Goal: Task Accomplishment & Management: Use online tool/utility

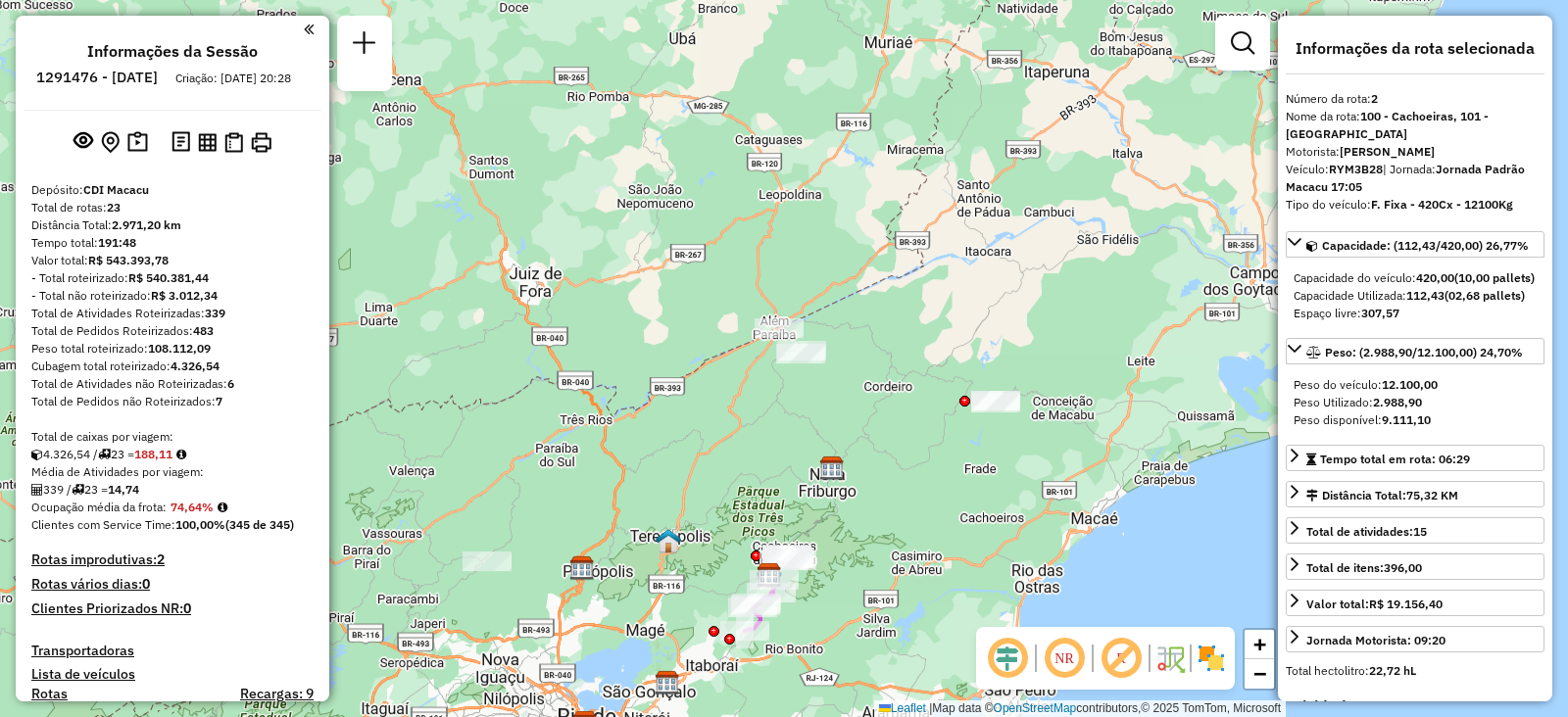
select select "**********"
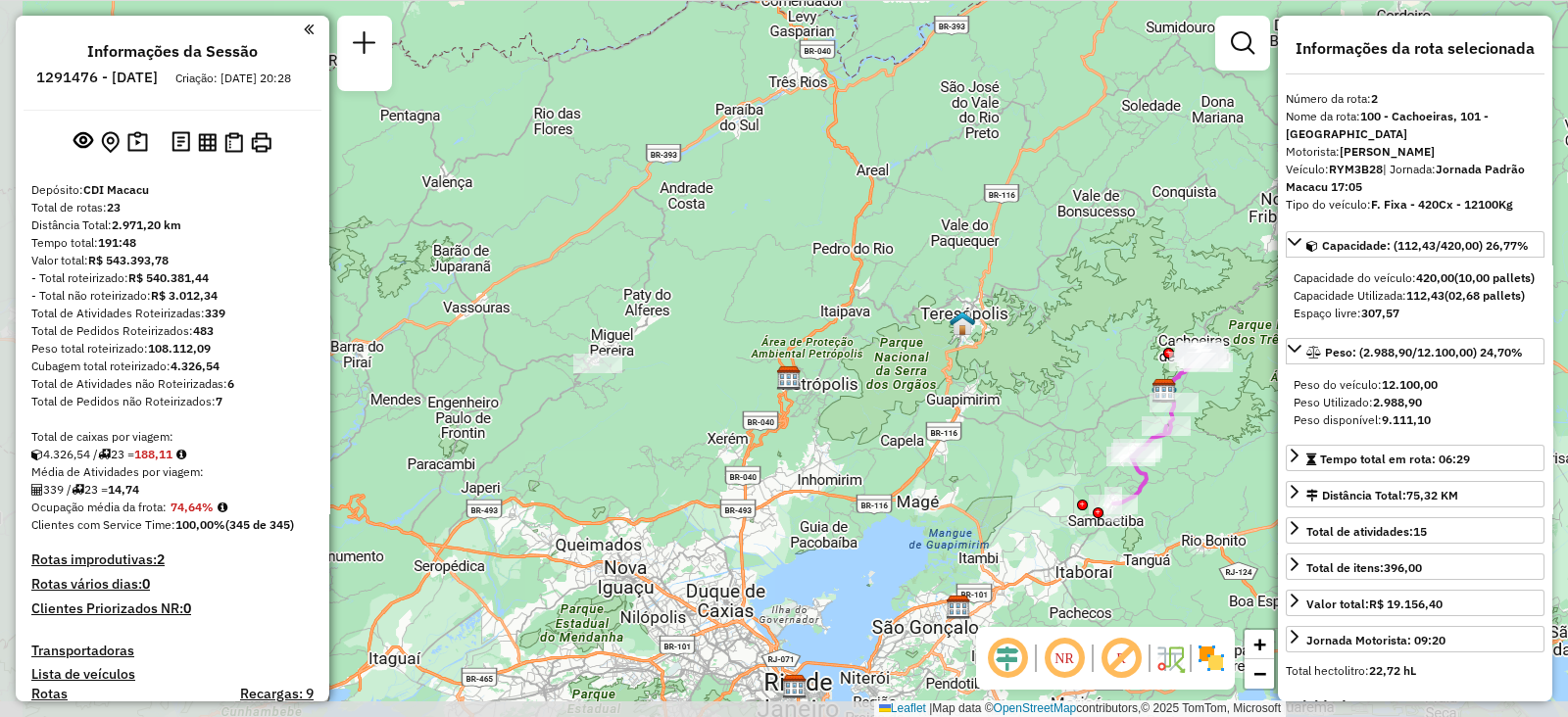
drag, startPoint x: 634, startPoint y: 372, endPoint x: 775, endPoint y: 256, distance: 182.6
click at [775, 256] on div "Janela de atendimento Grade de atendimento Capacidade Transportadoras Veículos …" at bounding box center [784, 358] width 1568 height 717
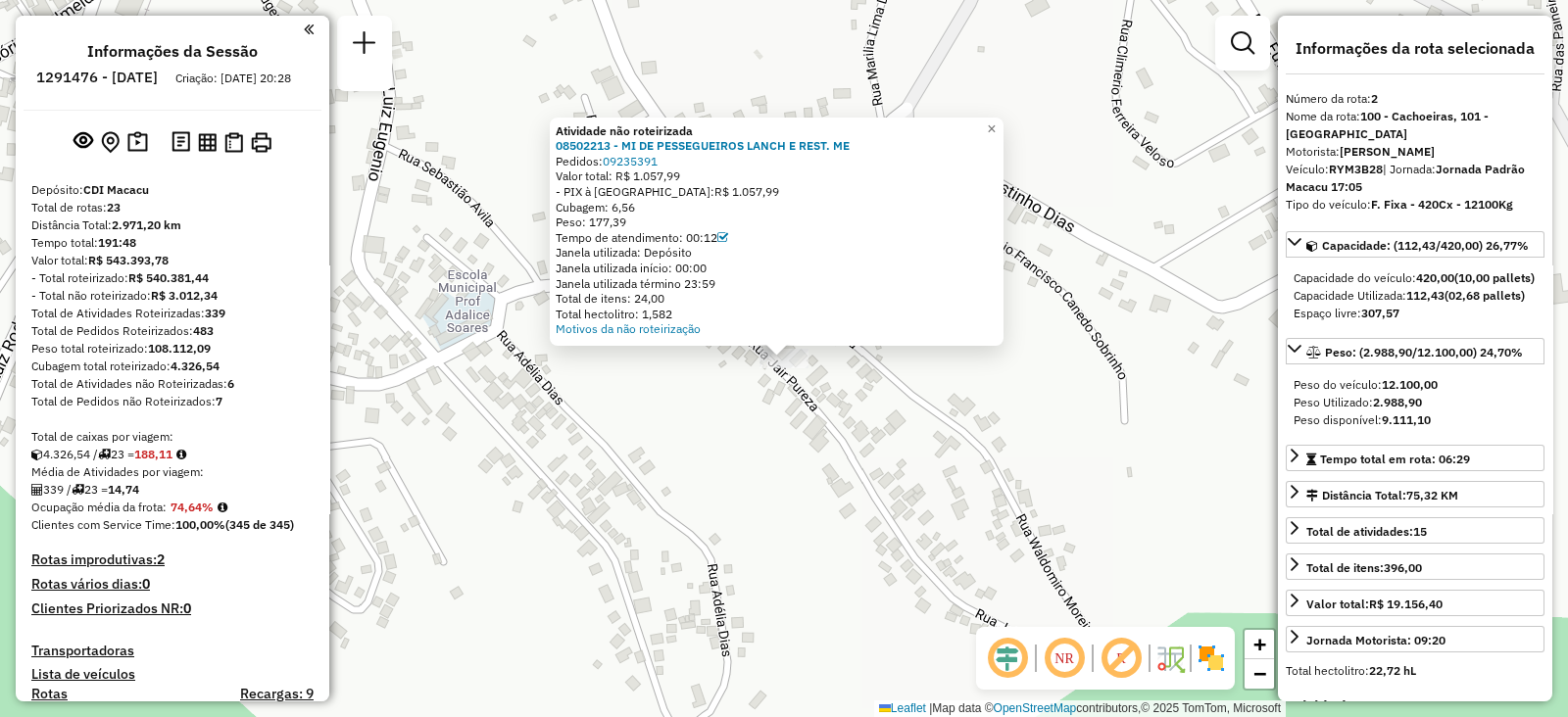
drag, startPoint x: 740, startPoint y: 526, endPoint x: 750, endPoint y: 518, distance: 12.8
click at [746, 521] on div "Atividade não roteirizada 08502213 - MI DE PESSEGUEIROS LANCH E REST. ME Pedido…" at bounding box center [784, 358] width 1568 height 717
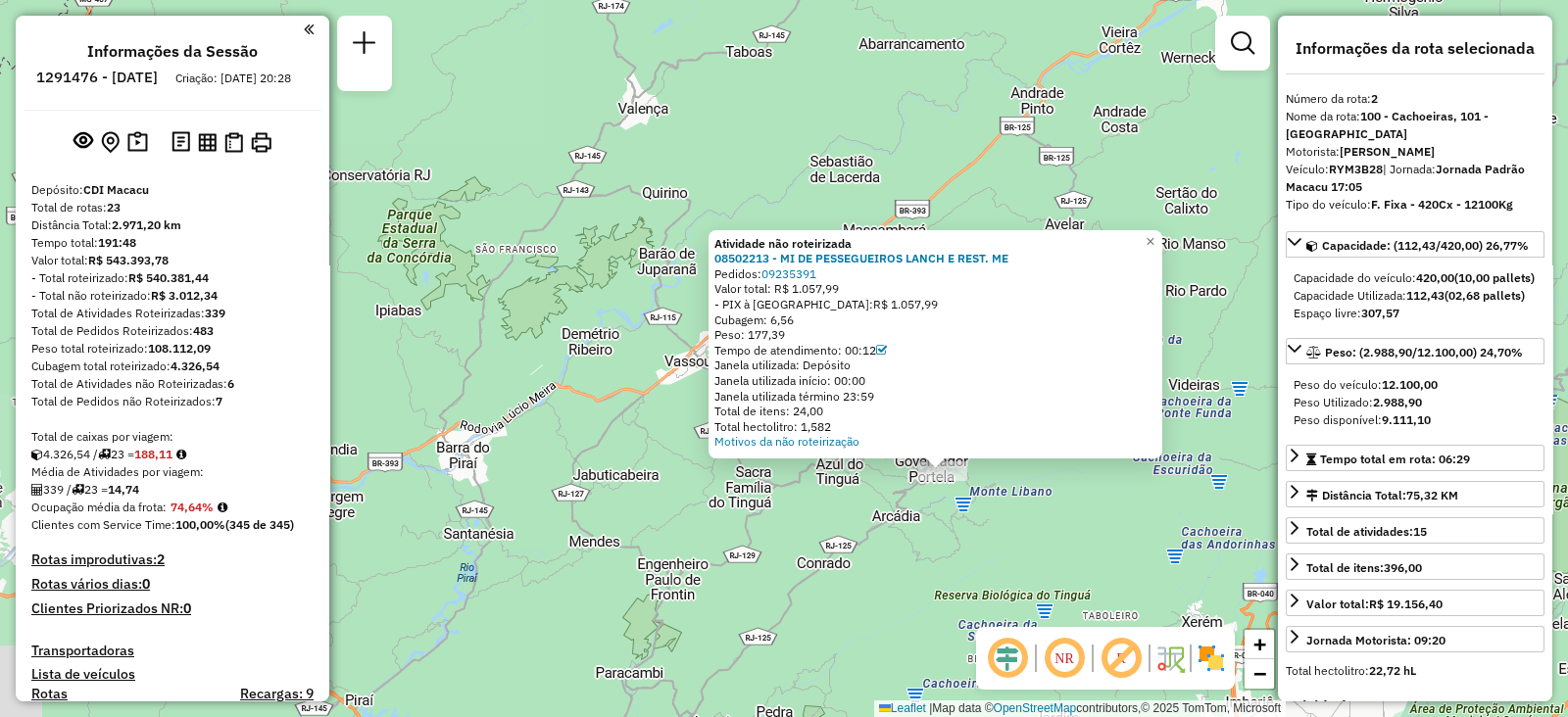
drag, startPoint x: 1019, startPoint y: 508, endPoint x: 1047, endPoint y: 525, distance: 32.8
click at [1019, 509] on div "Atividade não roteirizada 08502213 - MI DE PESSEGUEIROS LANCH E REST. ME Pedido…" at bounding box center [784, 358] width 1568 height 717
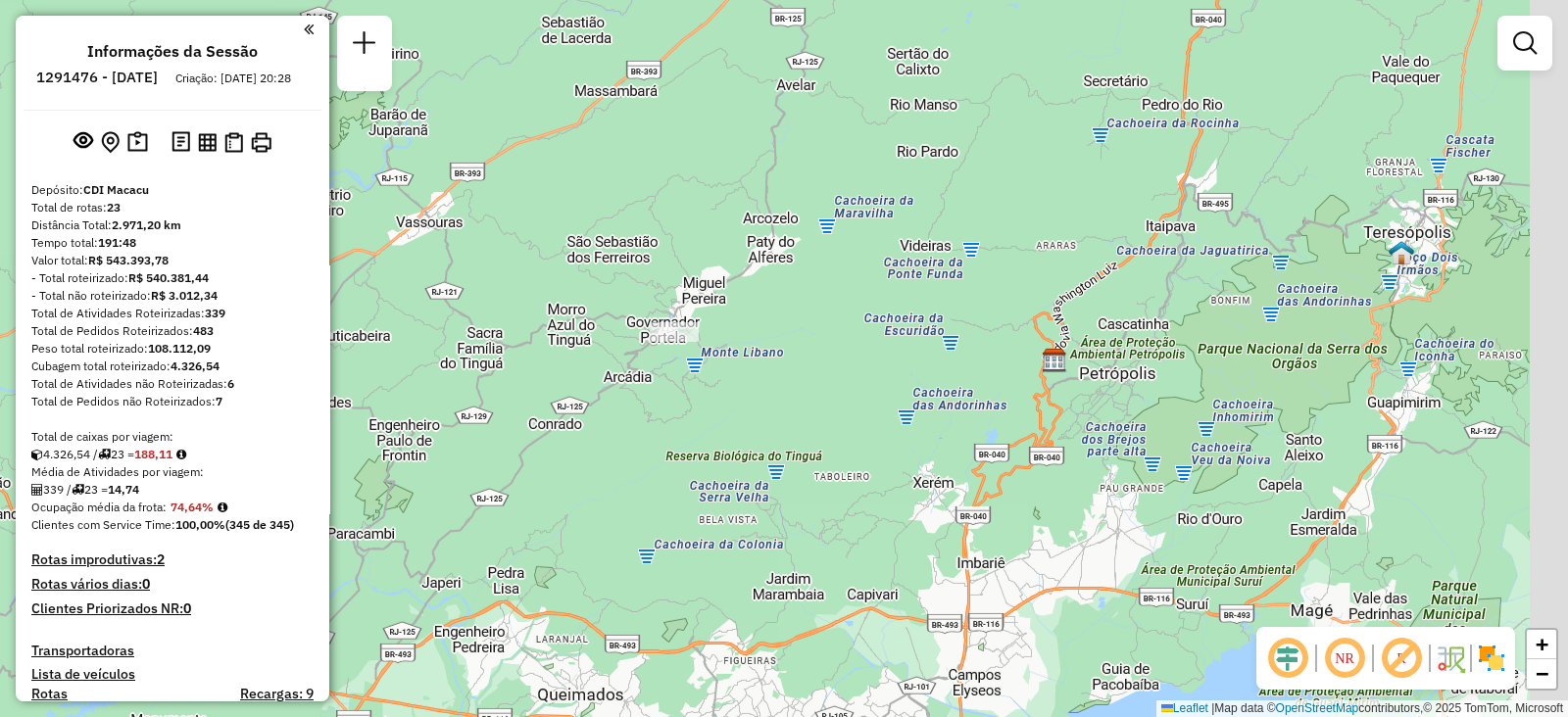
drag, startPoint x: 1025, startPoint y: 500, endPoint x: 763, endPoint y: 357, distance: 298.5
click at [753, 360] on div "Janela de atendimento Grade de atendimento Capacidade Transportadoras Veículos …" at bounding box center [784, 358] width 1568 height 717
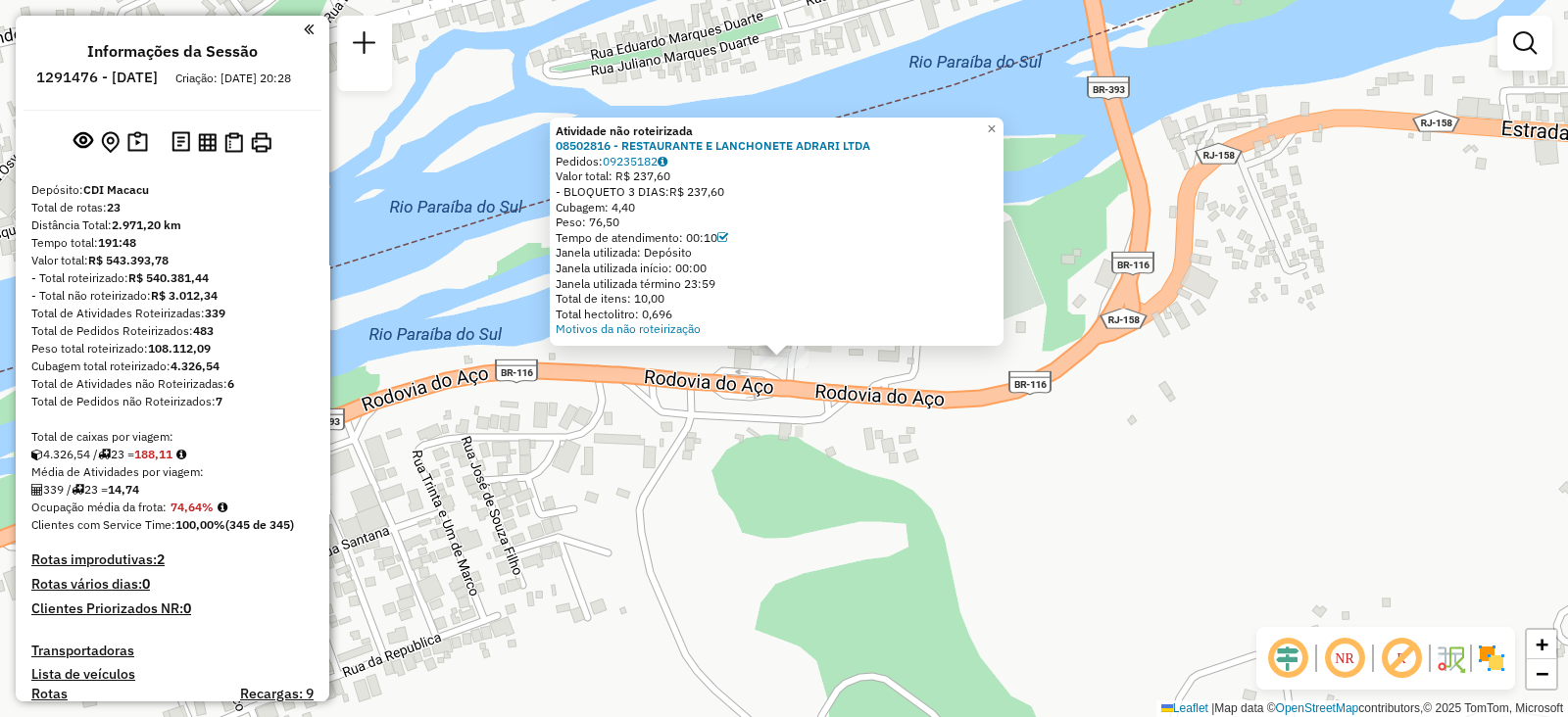
click at [893, 541] on div "Atividade não roteirizada 08502816 - RESTAURANTE E LANCHONETE ADRARI LTDA Pedid…" at bounding box center [784, 358] width 1568 height 717
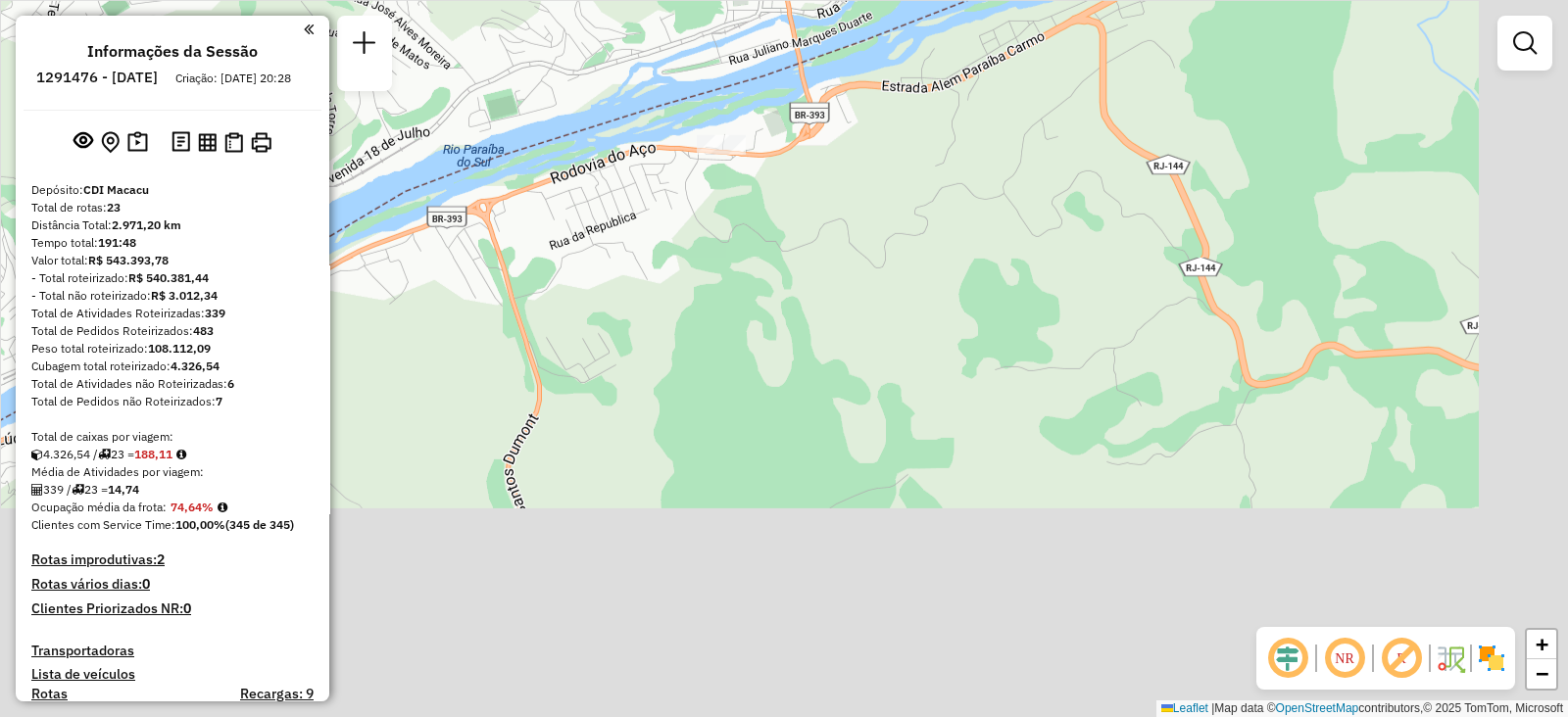
drag, startPoint x: 1198, startPoint y: 443, endPoint x: 946, endPoint y: 162, distance: 377.4
click at [903, 139] on div "Janela de atendimento Grade de atendimento Capacidade Transportadoras Veículos …" at bounding box center [784, 358] width 1568 height 717
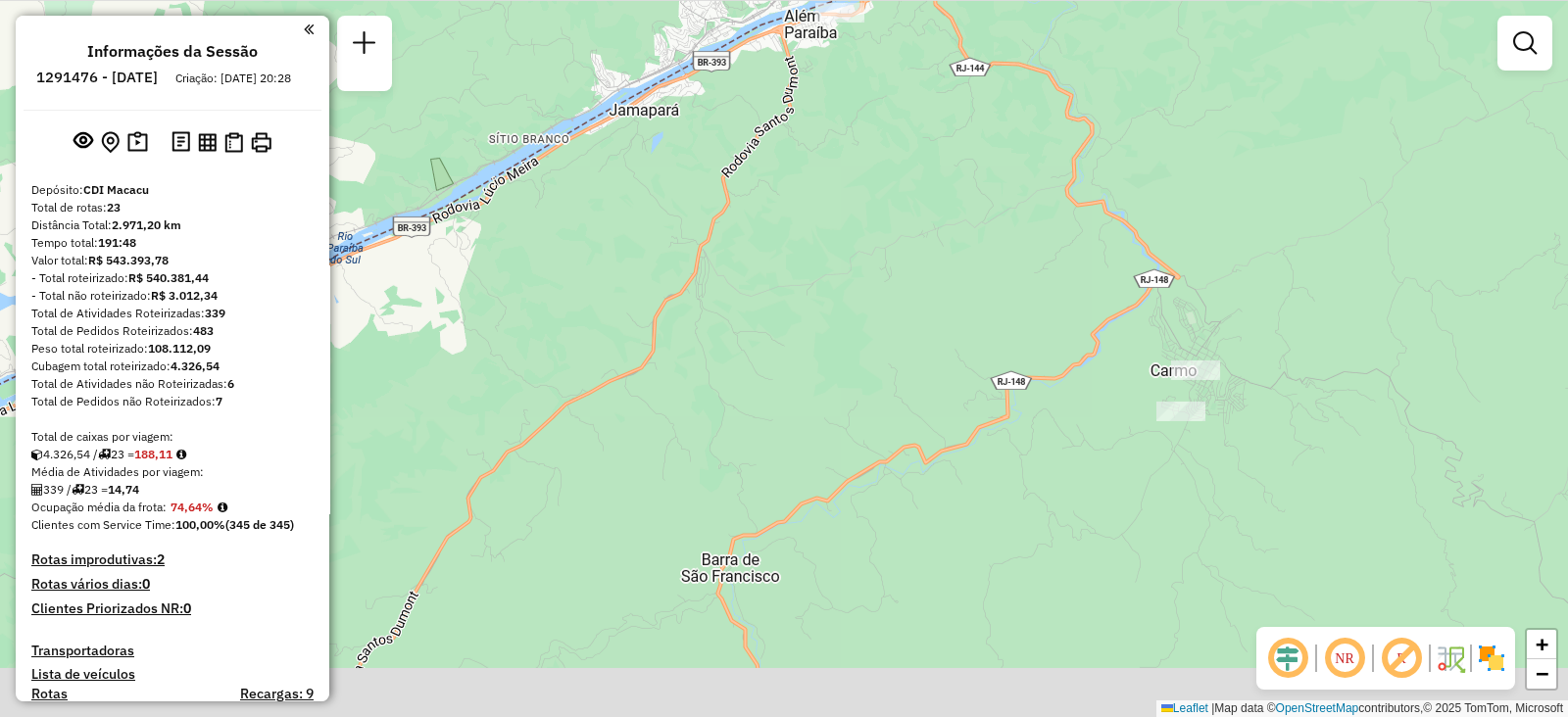
drag, startPoint x: 1283, startPoint y: 334, endPoint x: 1214, endPoint y: 243, distance: 114.2
click at [1223, 224] on div "Janela de atendimento Grade de atendimento Capacidade Transportadoras Veículos …" at bounding box center [784, 358] width 1568 height 717
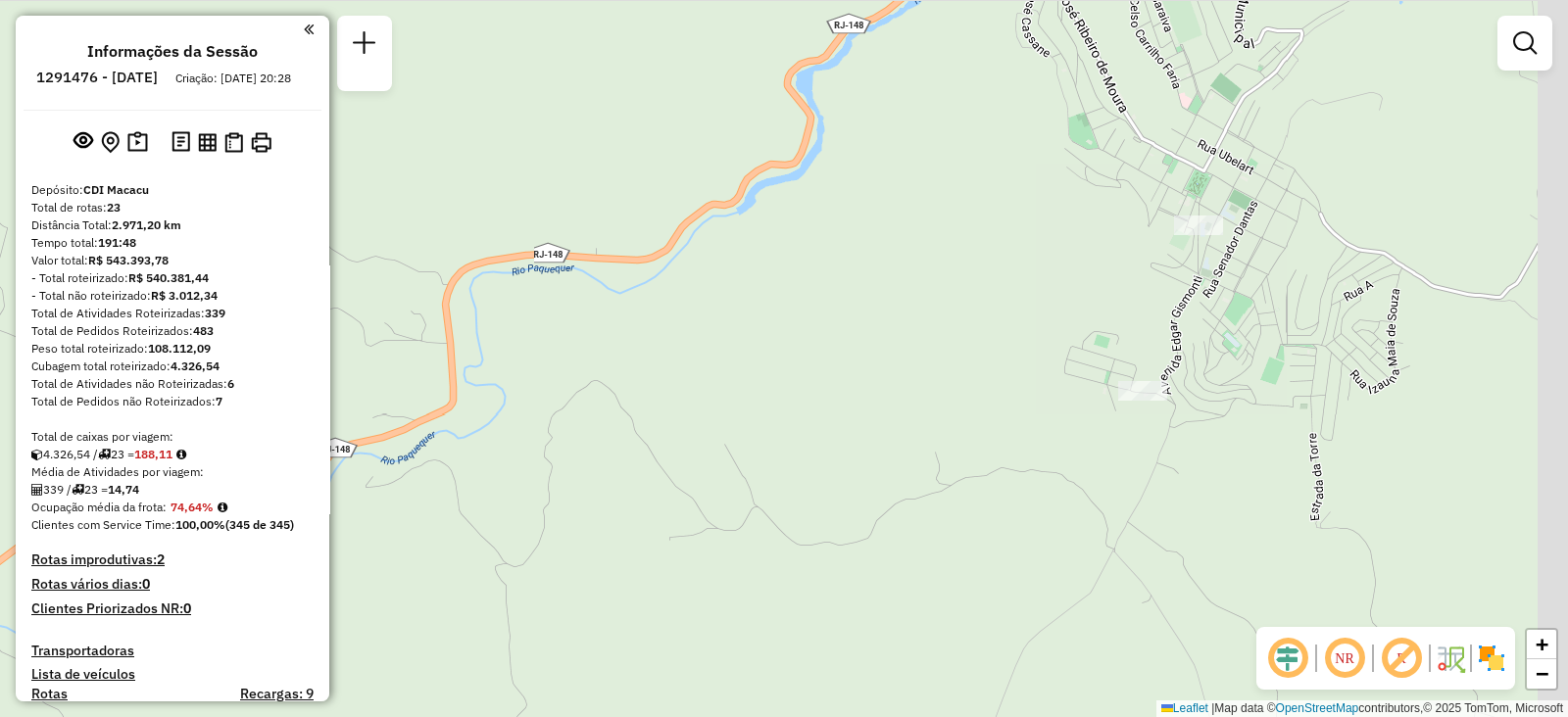
drag, startPoint x: 1184, startPoint y: 315, endPoint x: 1221, endPoint y: 246, distance: 78.3
click at [1014, 278] on div "Janela de atendimento Grade de atendimento Capacidade Transportadoras Veículos …" at bounding box center [784, 358] width 1568 height 717
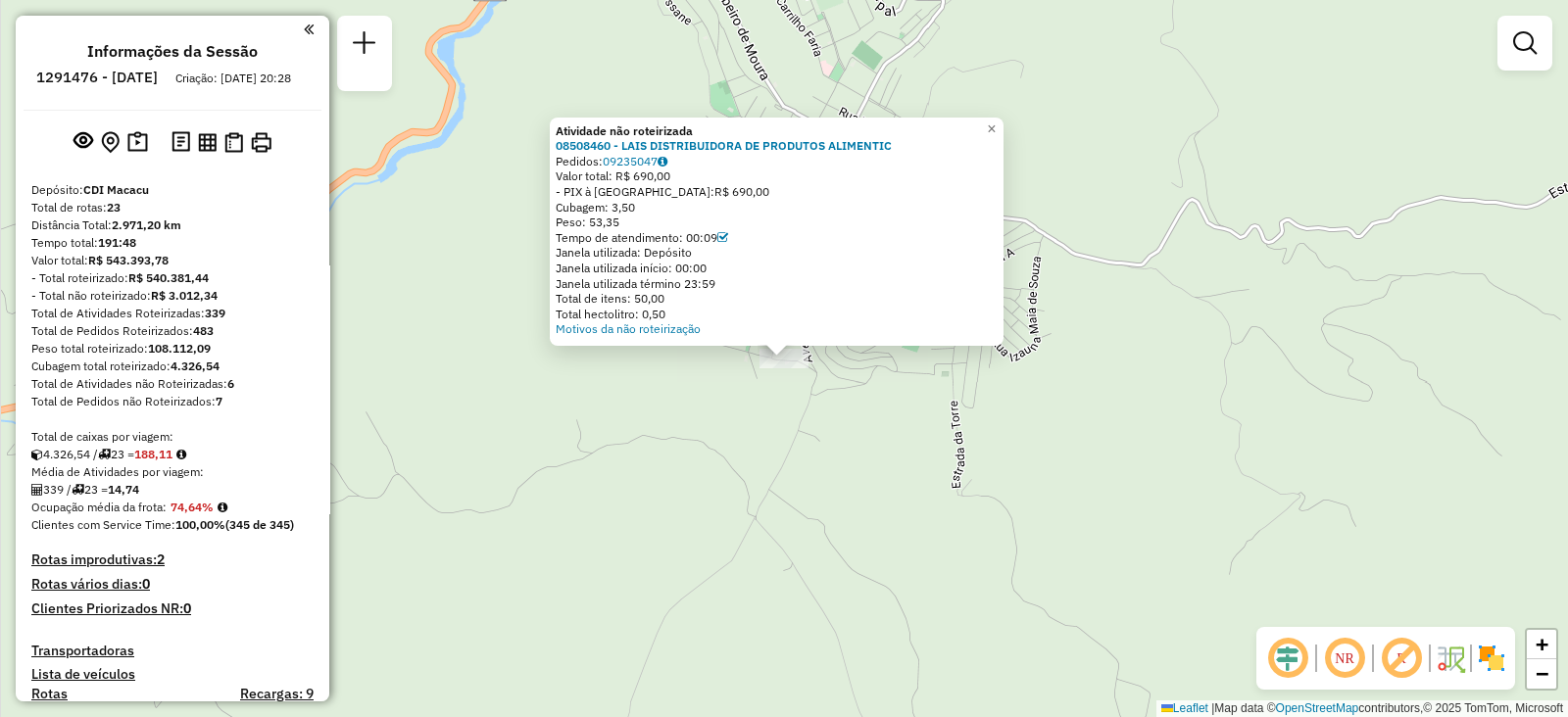
click at [789, 594] on div "Atividade não roteirizada 08508460 - LAIS DISTRIBUIDORA DE PRODUTOS ALIMENTIC P…" at bounding box center [784, 358] width 1568 height 717
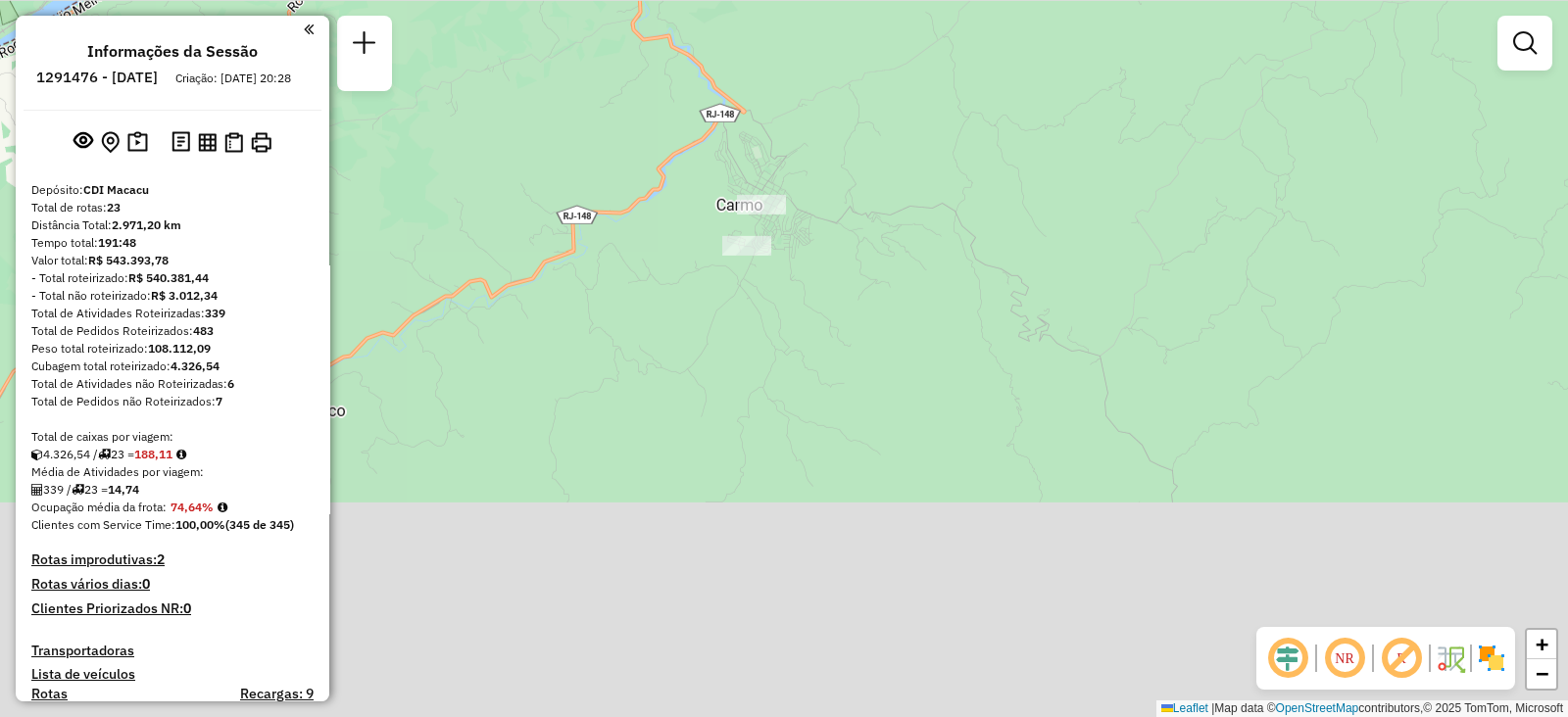
drag, startPoint x: 858, startPoint y: 614, endPoint x: 802, endPoint y: 311, distance: 308.1
click at [784, 290] on div "Janela de atendimento Grade de atendimento Capacidade Transportadoras Veículos …" at bounding box center [784, 358] width 1568 height 717
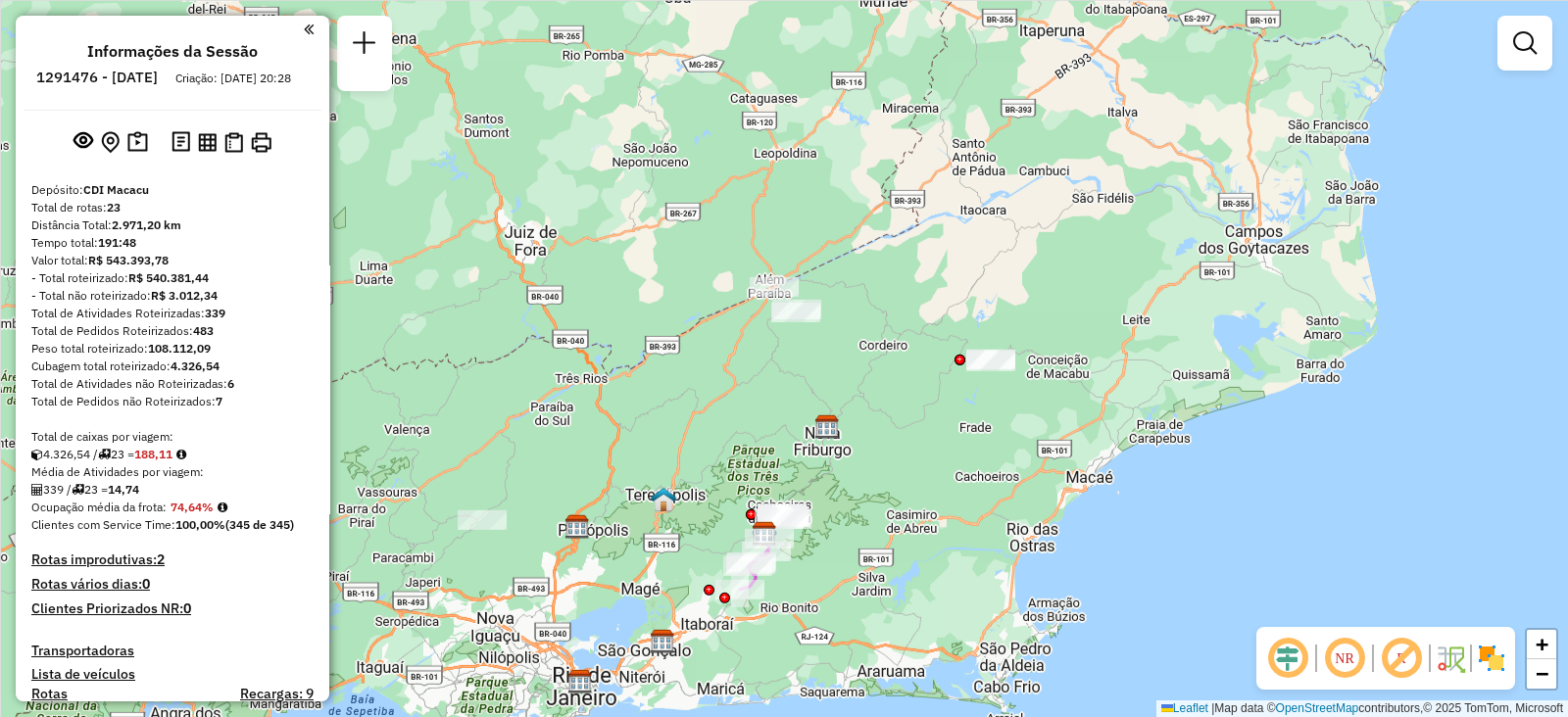
drag, startPoint x: 824, startPoint y: 373, endPoint x: 764, endPoint y: 338, distance: 69.5
click at [755, 336] on div "Janela de atendimento Grade de atendimento Capacidade Transportadoras Veículos …" at bounding box center [784, 358] width 1568 height 717
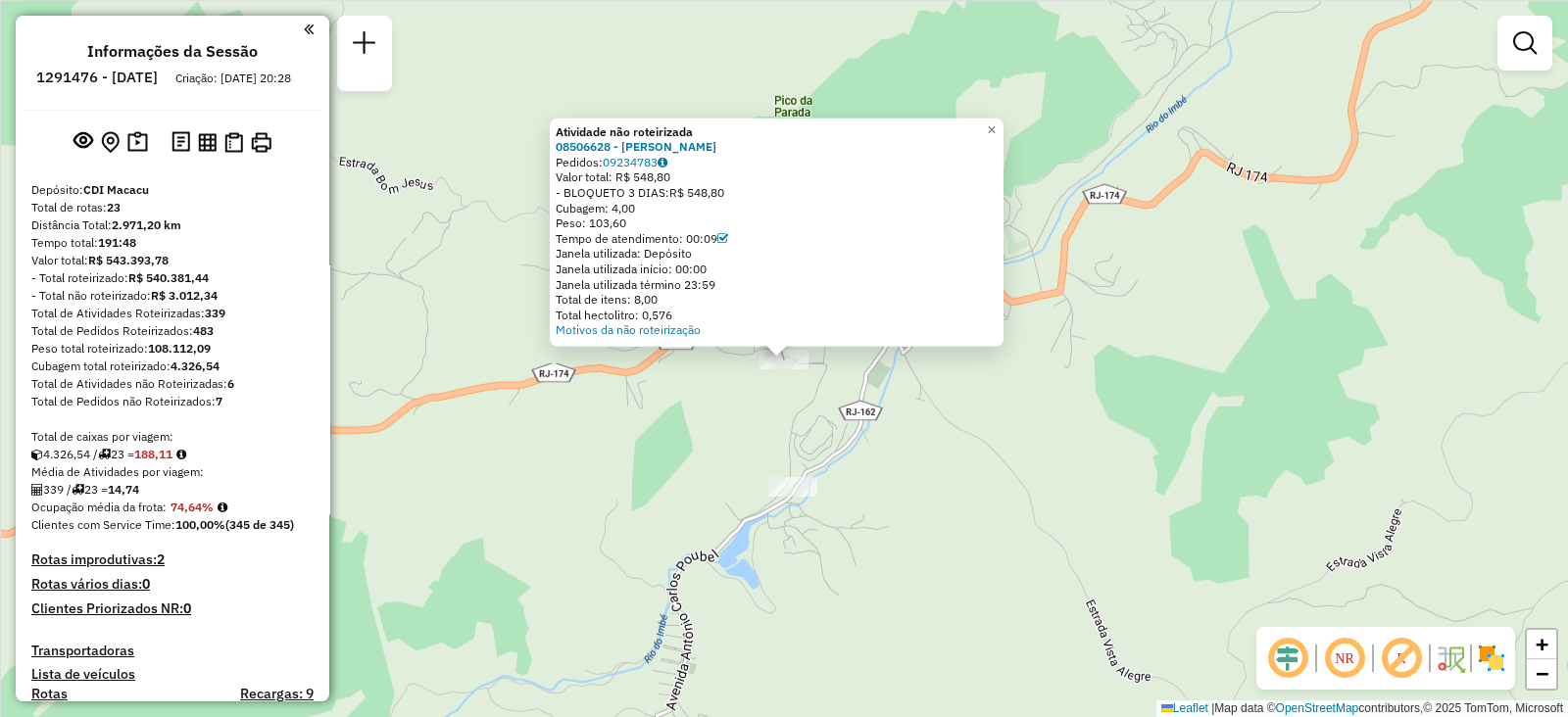
click at [794, 496] on div at bounding box center [793, 488] width 49 height 20
